Goal: Information Seeking & Learning: Understand process/instructions

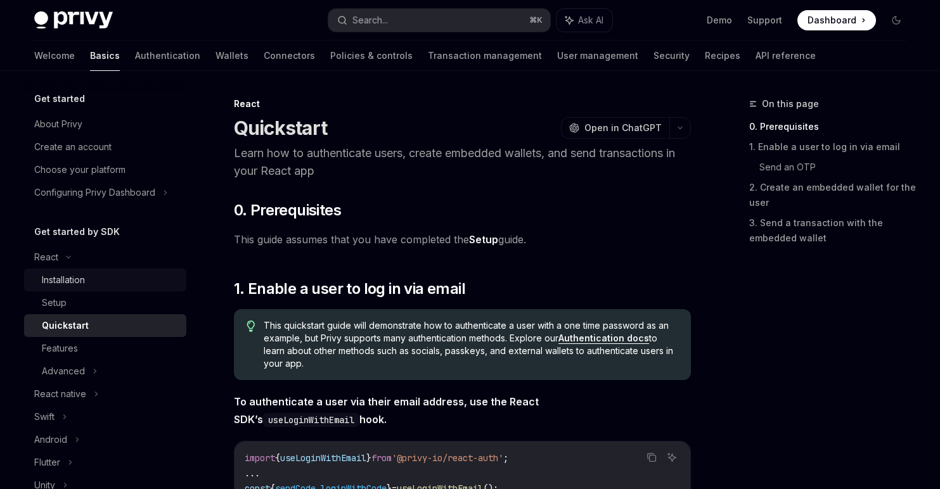
click at [119, 287] on div "Installation" at bounding box center [110, 280] width 137 height 15
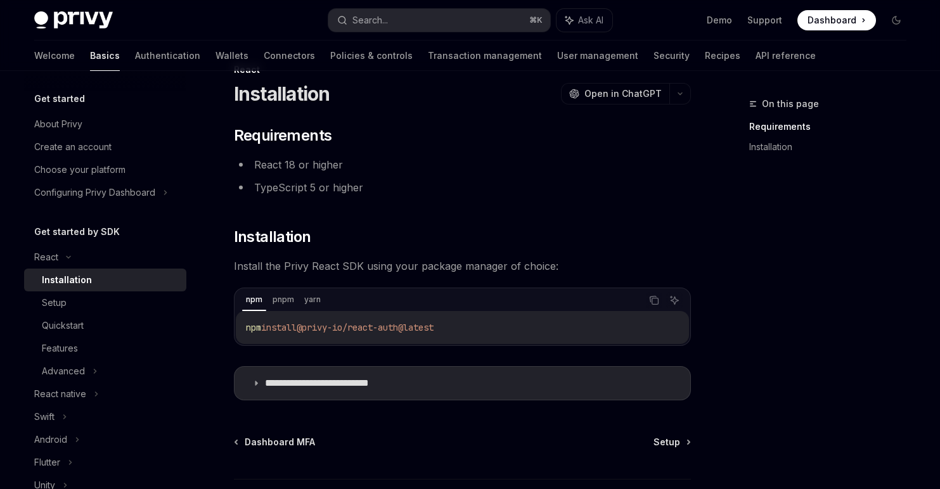
scroll to position [36, 0]
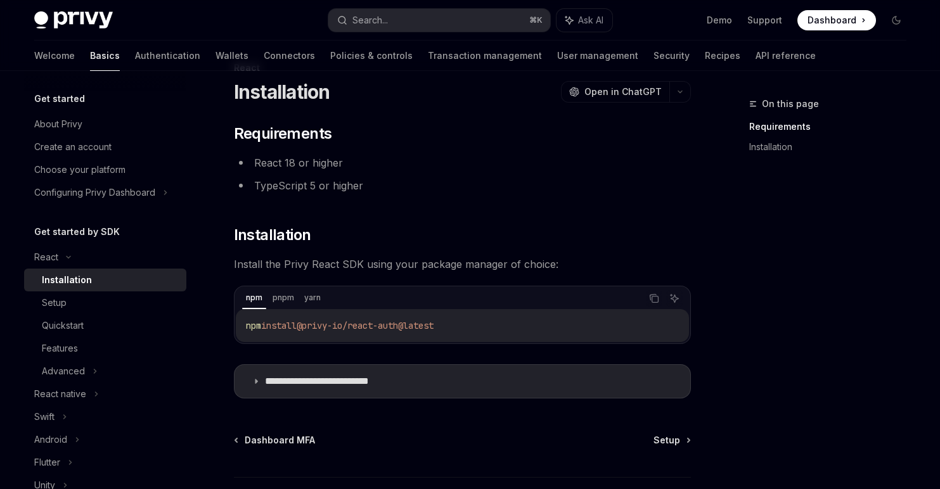
click at [313, 187] on li "TypeScript 5 or higher" at bounding box center [462, 186] width 457 height 18
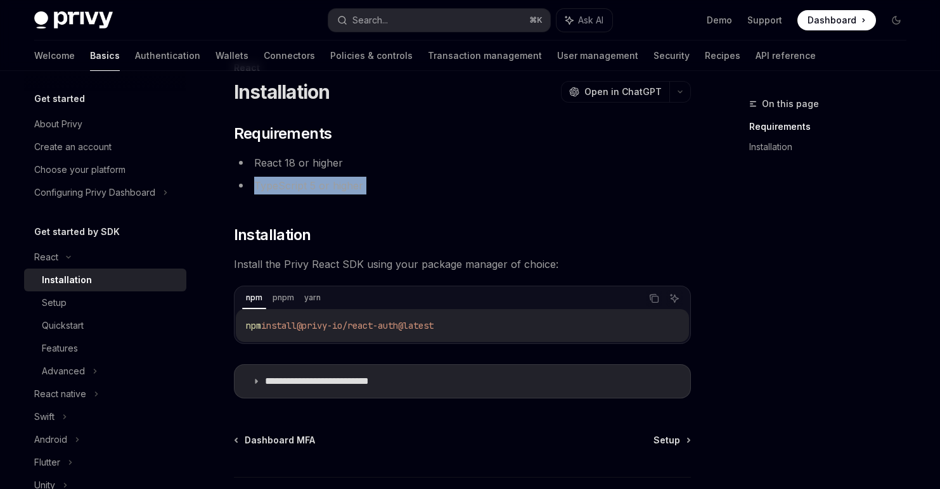
click at [378, 186] on li "TypeScript 5 or higher" at bounding box center [462, 186] width 457 height 18
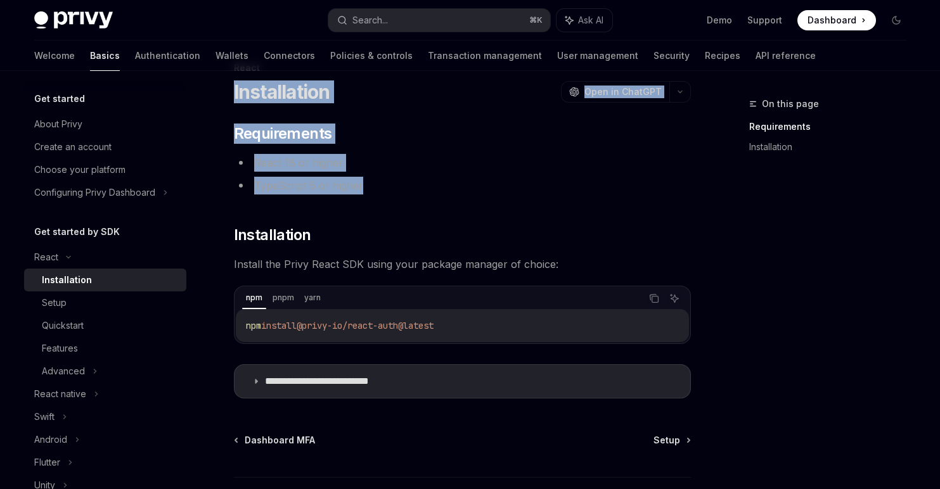
drag, startPoint x: 233, startPoint y: 89, endPoint x: 368, endPoint y: 186, distance: 166.6
click at [368, 186] on div "**********" at bounding box center [344, 323] width 700 height 527
click at [368, 186] on li "TypeScript 5 or higher" at bounding box center [462, 186] width 457 height 18
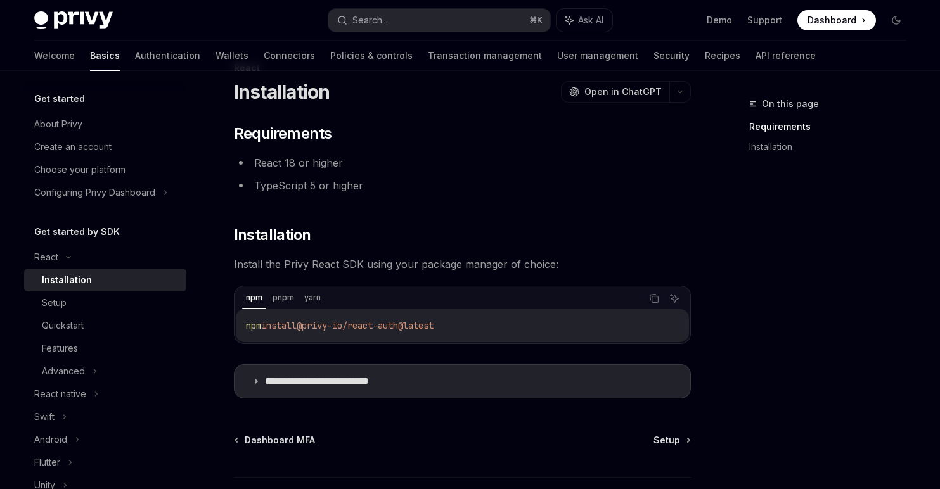
click at [358, 187] on li "TypeScript 5 or higher" at bounding box center [462, 186] width 457 height 18
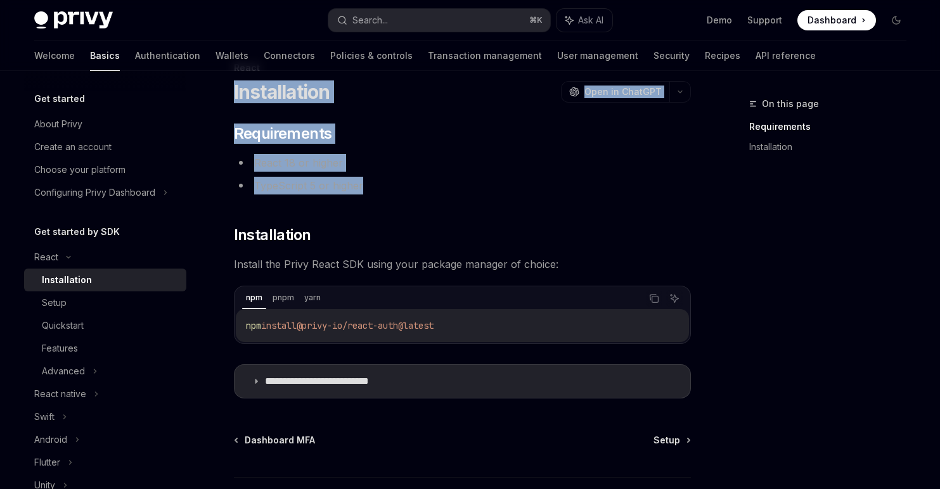
drag, startPoint x: 361, startPoint y: 187, endPoint x: 235, endPoint y: 95, distance: 156.1
click at [235, 95] on div "**********" at bounding box center [344, 323] width 700 height 527
click at [383, 216] on div "**********" at bounding box center [462, 261] width 457 height 275
drag, startPoint x: 370, startPoint y: 188, endPoint x: 230, endPoint y: 127, distance: 152.2
click at [234, 127] on div "**********" at bounding box center [462, 261] width 457 height 275
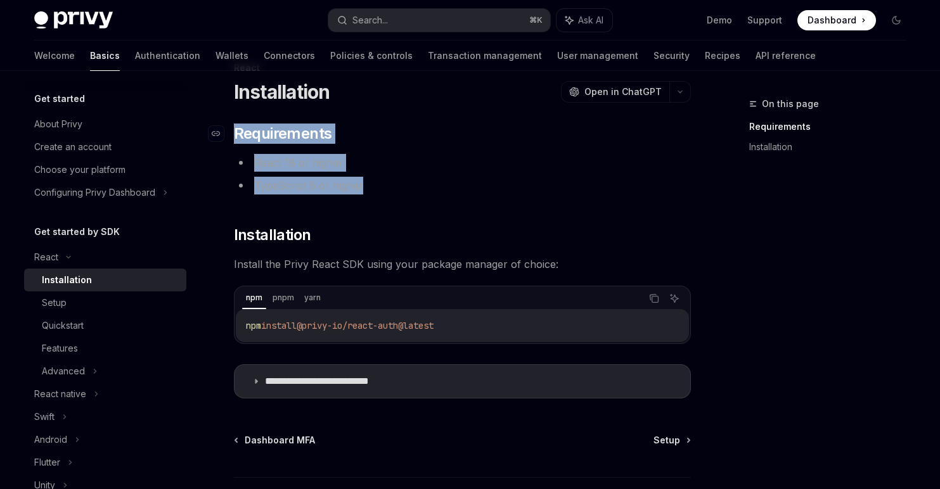
copy div "​ Requirements React 18 or higher TypeScript 5 or higher"
click at [337, 154] on li "React 18 or higher" at bounding box center [462, 163] width 457 height 18
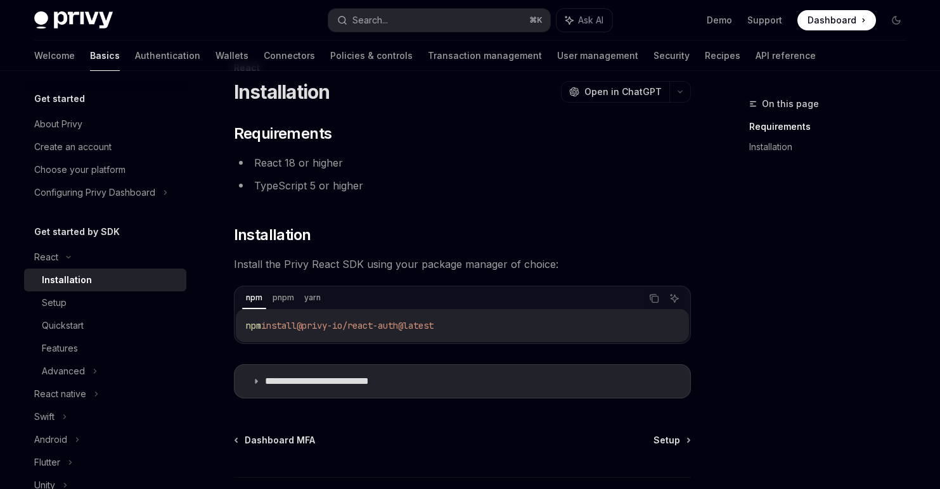
click at [328, 186] on li "TypeScript 5 or higher" at bounding box center [462, 186] width 457 height 18
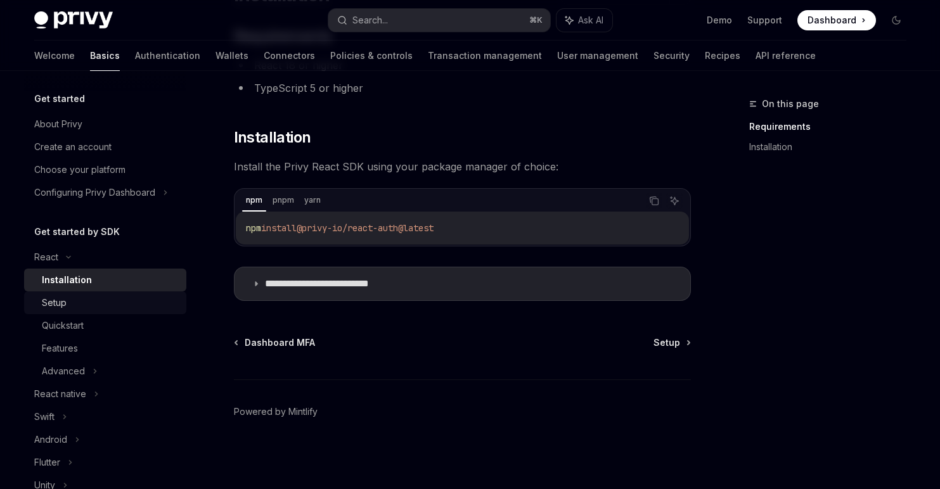
click at [105, 312] on link "Setup" at bounding box center [105, 303] width 162 height 23
type textarea "*"
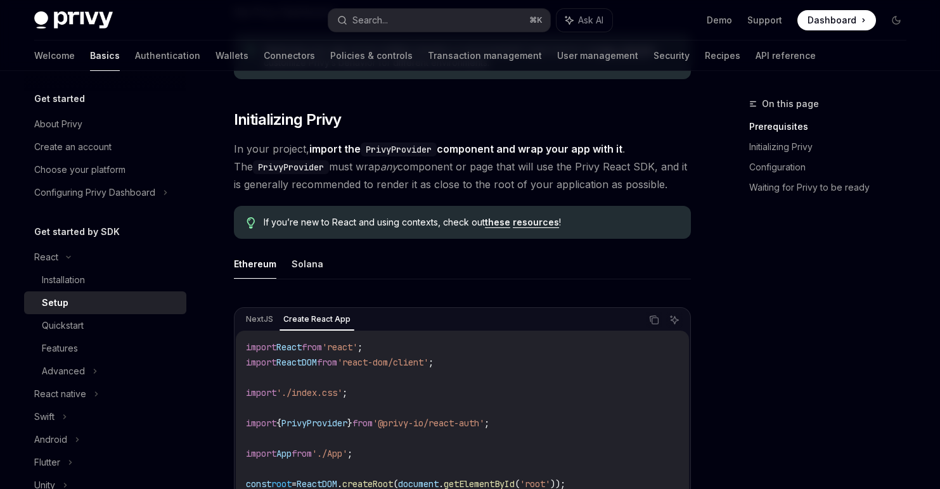
scroll to position [199, 0]
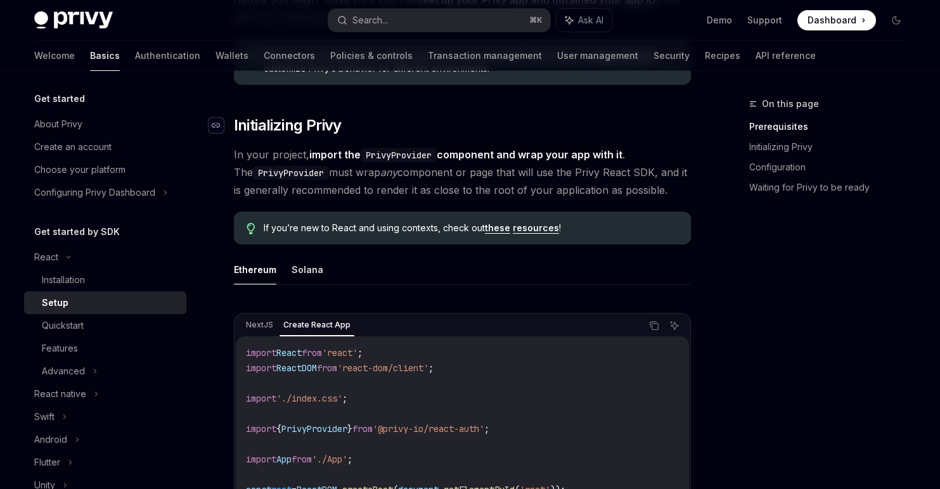
click at [218, 127] on icon "Navigate to header" at bounding box center [216, 125] width 9 height 5
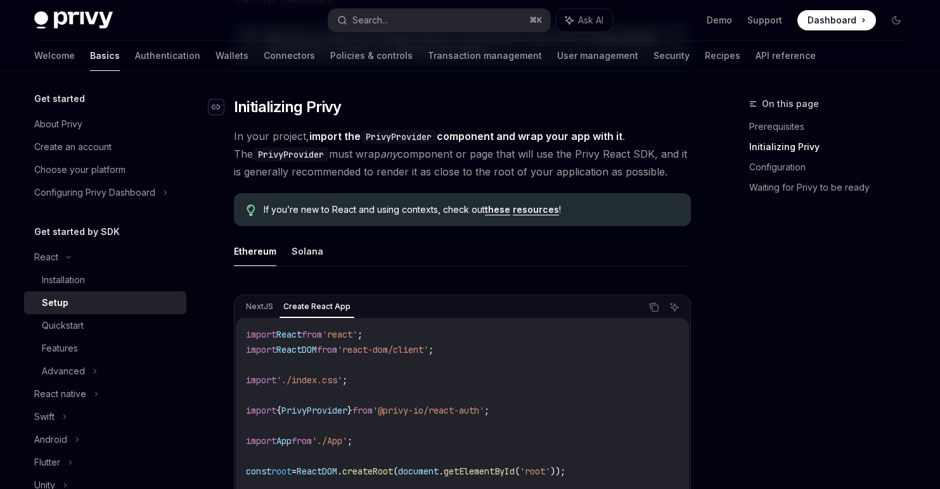
scroll to position [218, 0]
click at [220, 105] on div "Navigate to header" at bounding box center [216, 106] width 15 height 15
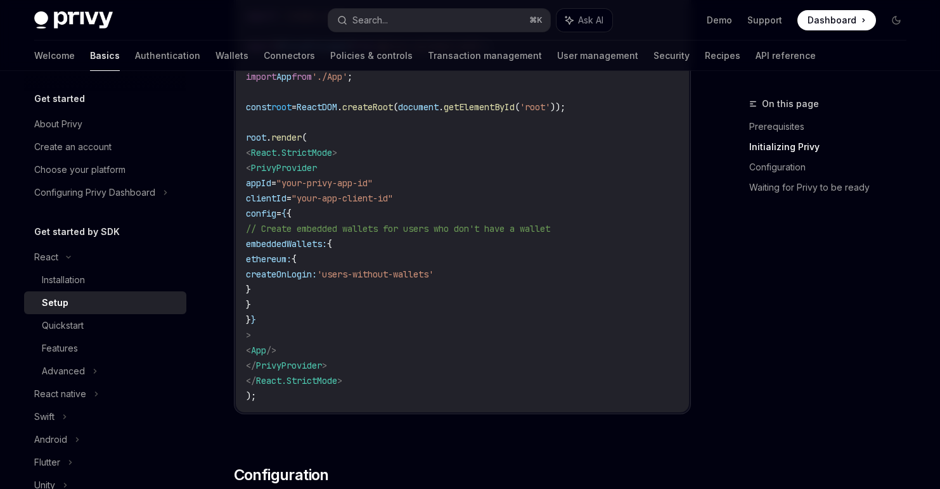
scroll to position [601, 0]
